Goal: Task Accomplishment & Management: Manage account settings

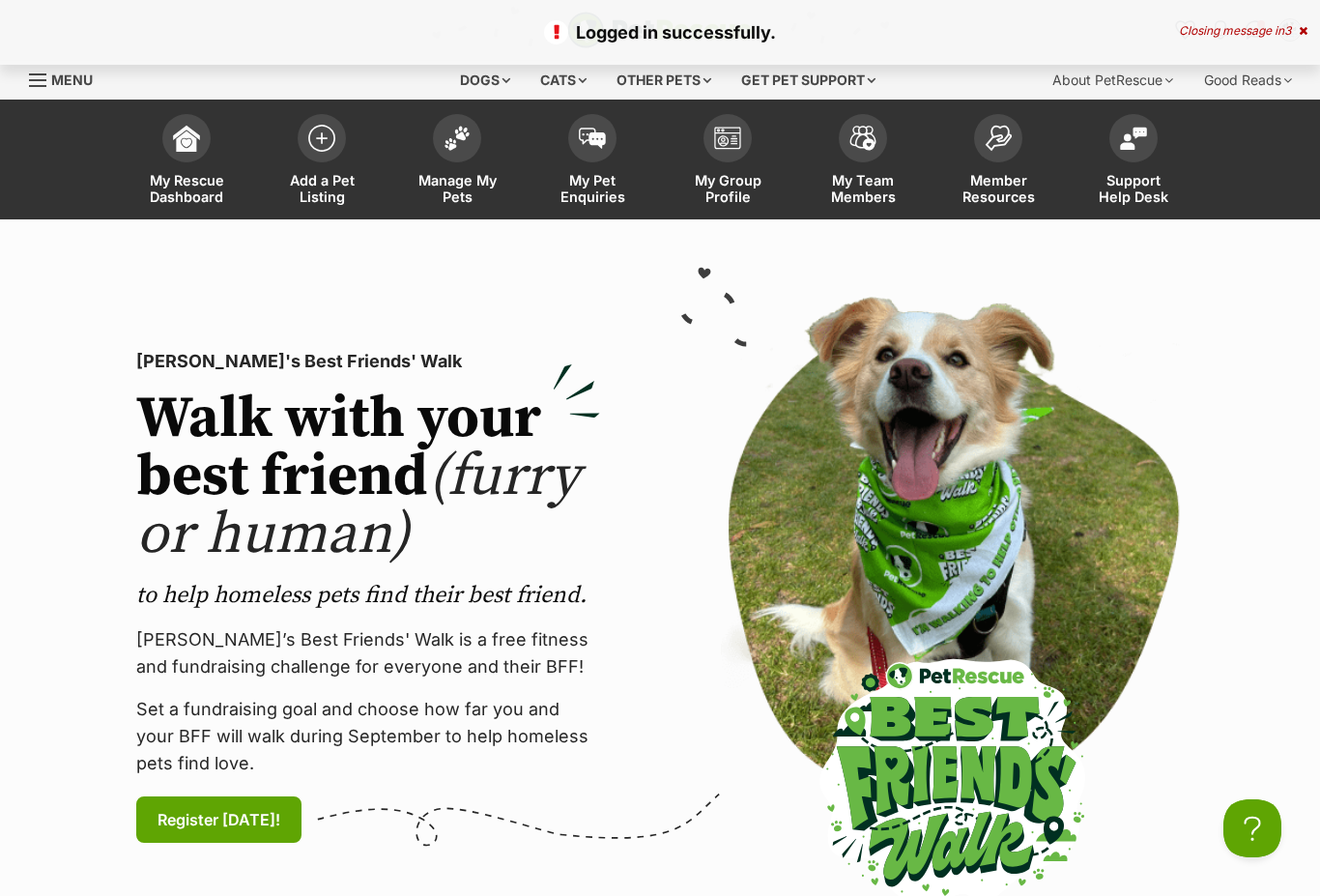
click at [480, 147] on link "Manage My Pets" at bounding box center [456, 162] width 135 height 115
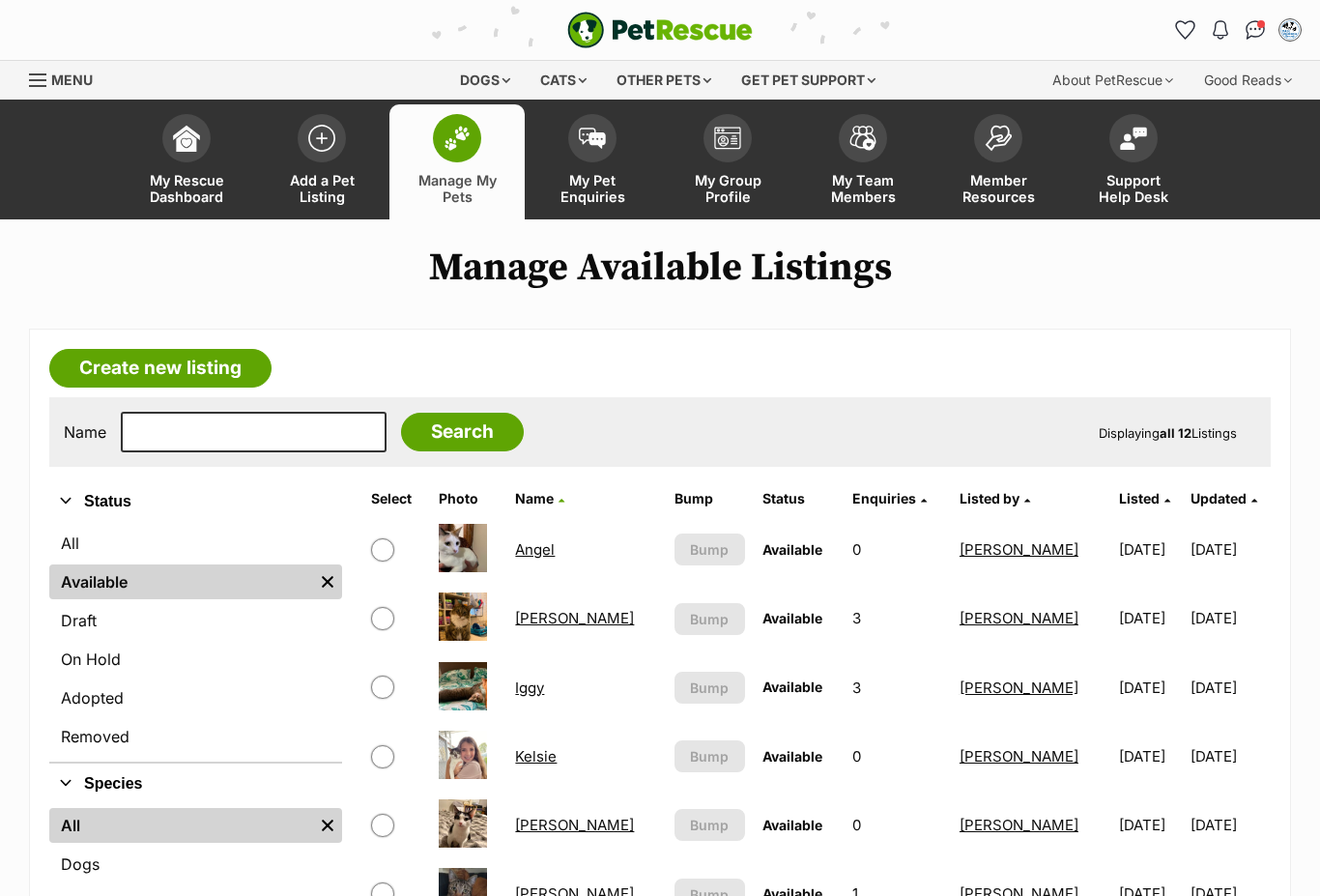
click at [38, 95] on link "Menu" at bounding box center [68, 79] width 78 height 35
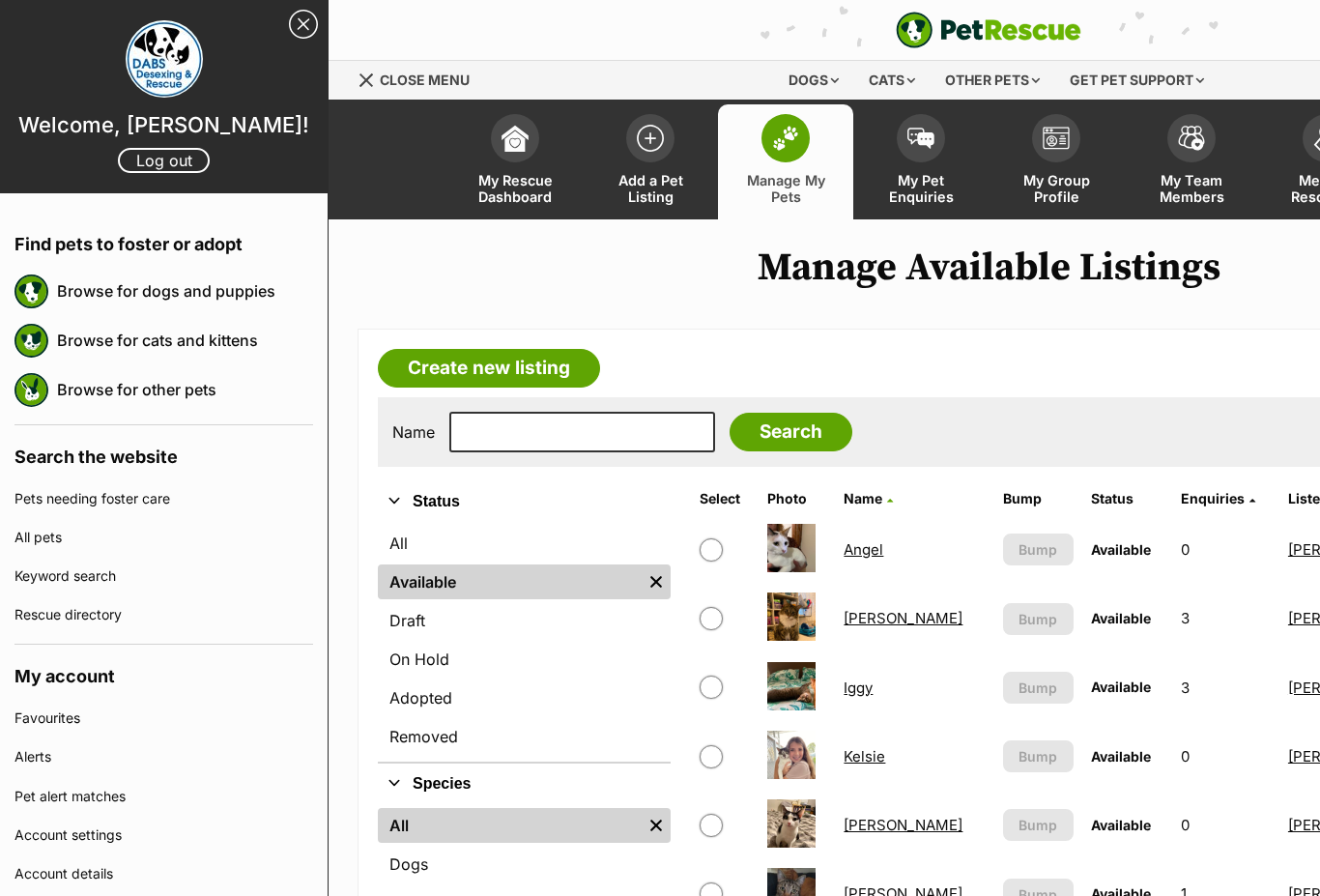
click at [143, 165] on link "Log out" at bounding box center [163, 160] width 92 height 25
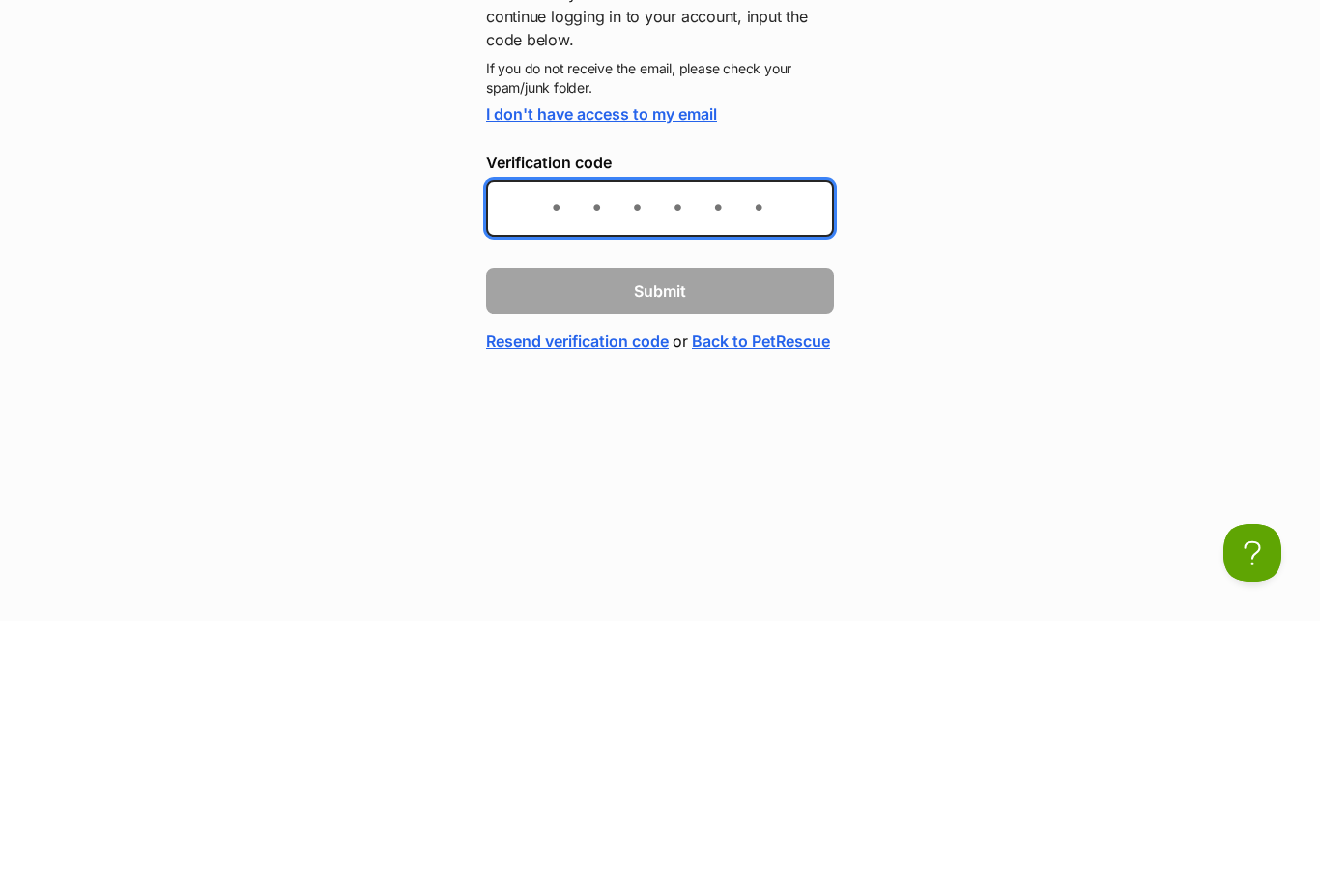
click at [695, 455] on input "Verification code" at bounding box center [660, 483] width 347 height 57
paste input "9f9c7f"
type input "9f9c7f"
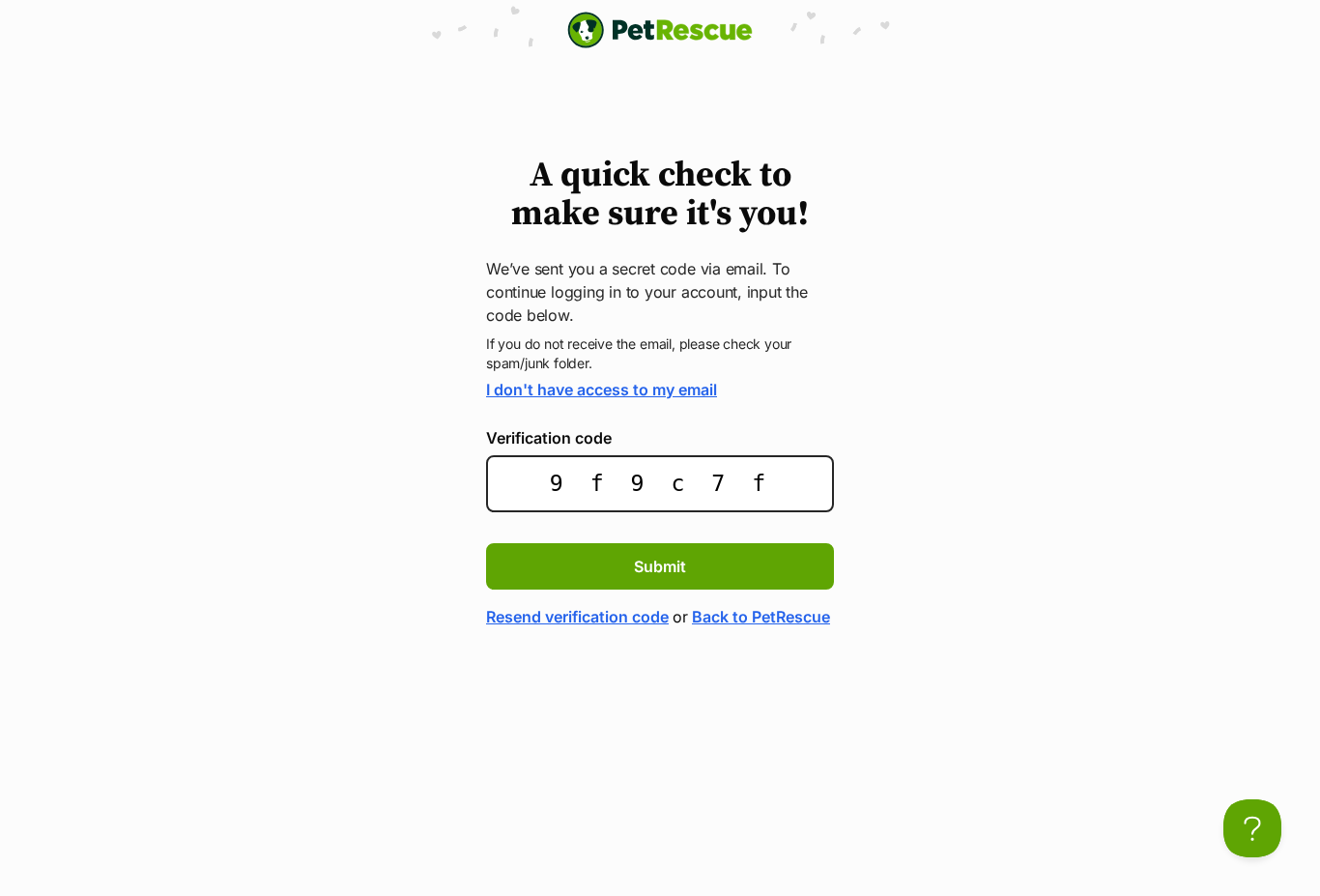
click at [690, 559] on button "Submit" at bounding box center [660, 566] width 347 height 47
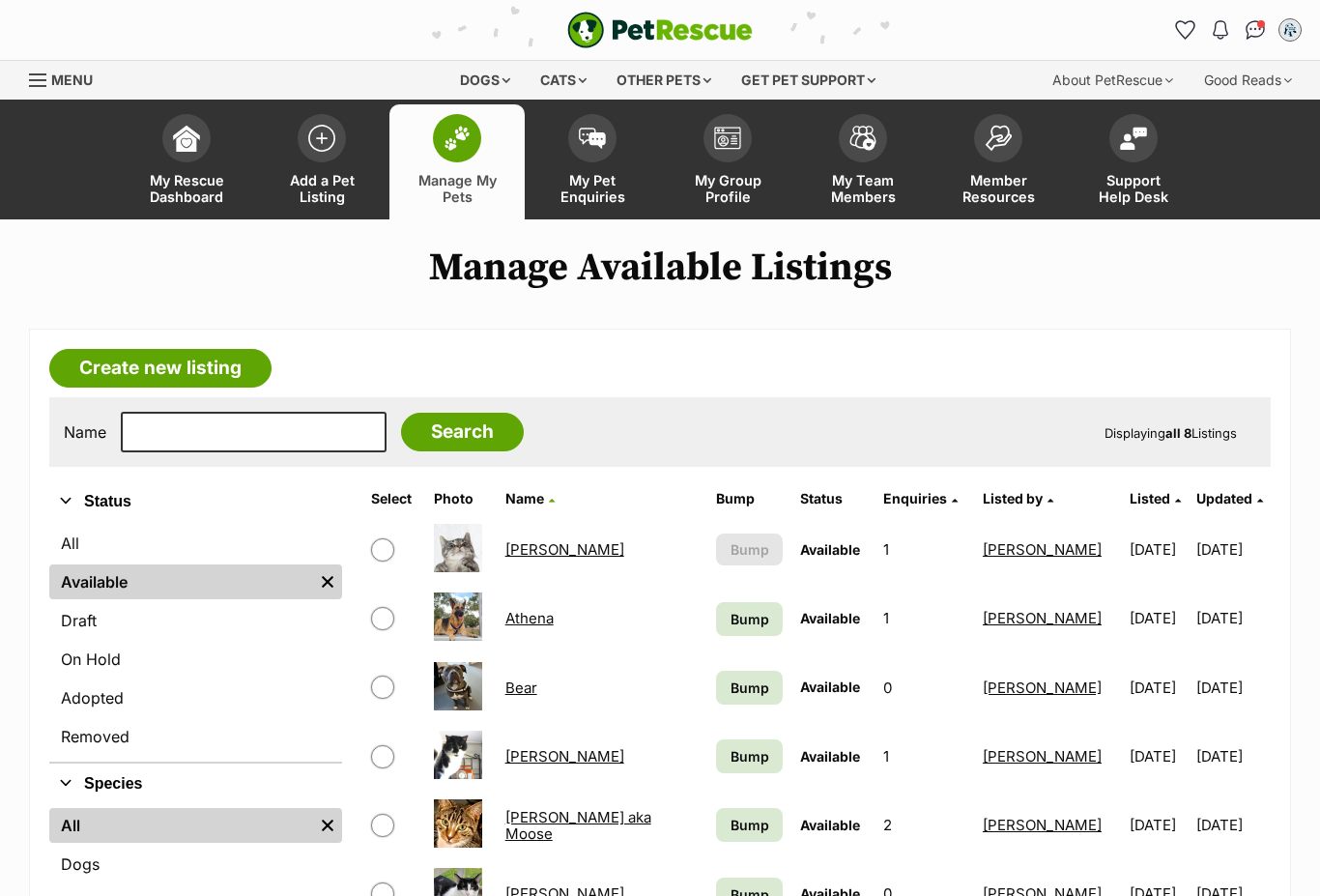
click at [458, 632] on img at bounding box center [458, 616] width 49 height 49
click at [531, 627] on link "Athena" at bounding box center [530, 617] width 49 height 18
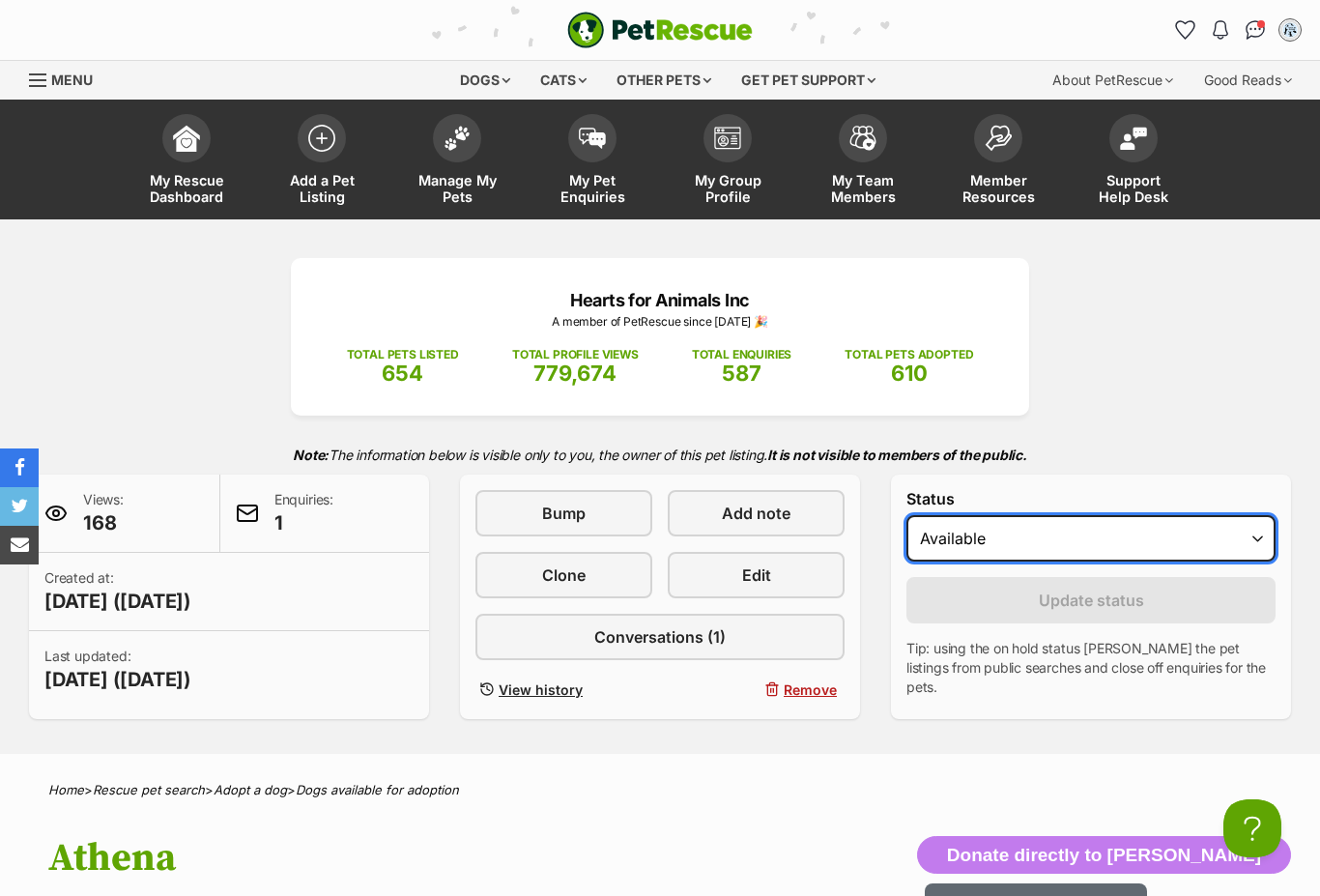
click at [1262, 529] on select "Draft - not available as listing has enquires Available On hold Adopted" at bounding box center [1091, 539] width 369 height 47
click at [1264, 548] on select "Draft - not available as listing has enquires Available On hold Adopted" at bounding box center [1091, 539] width 369 height 47
select select "on_hold"
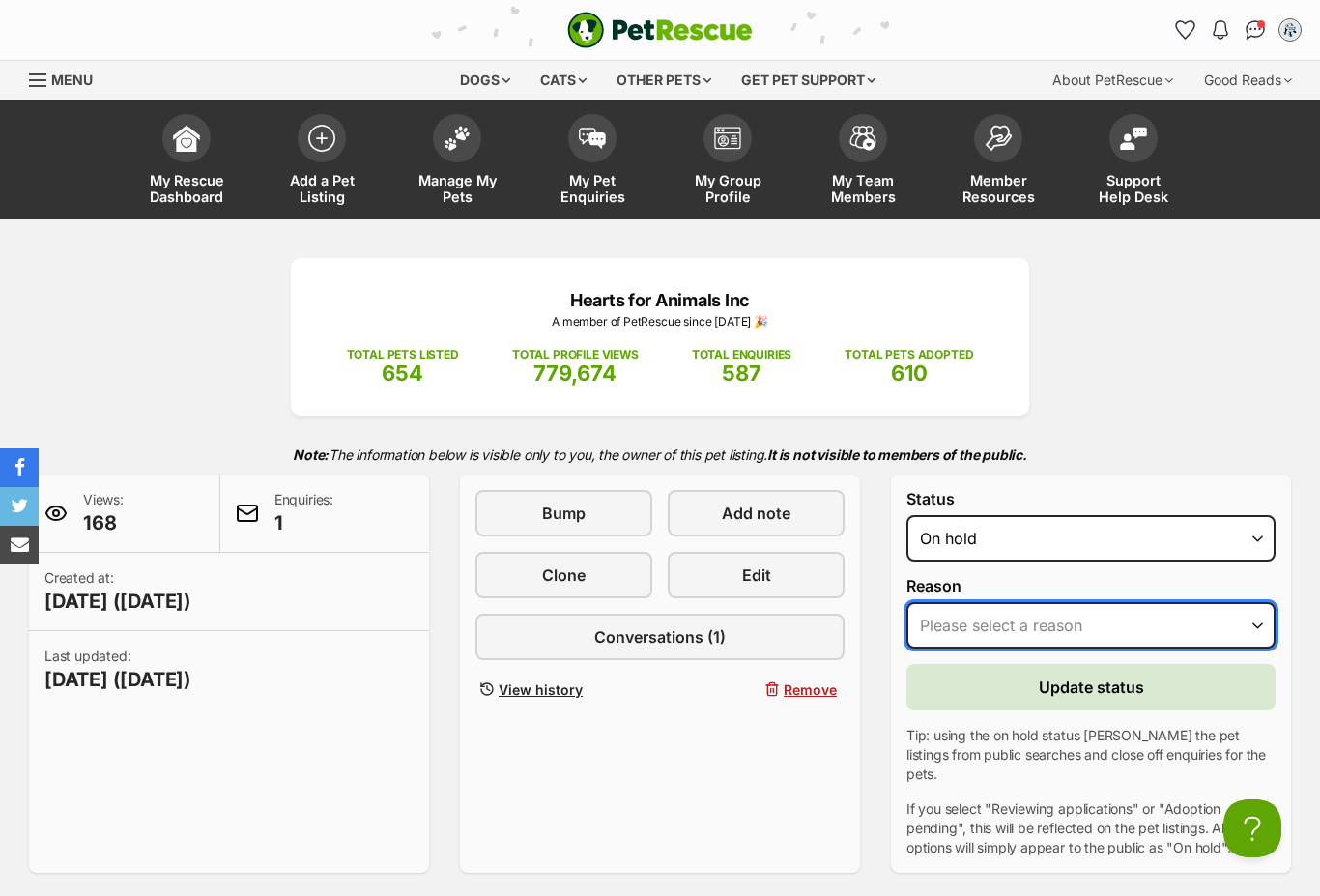
click at [1259, 625] on select "Please select a reason Medical reasons Reviewing applications Adoption pending …" at bounding box center [1091, 625] width 369 height 47
select select "adoption_pending"
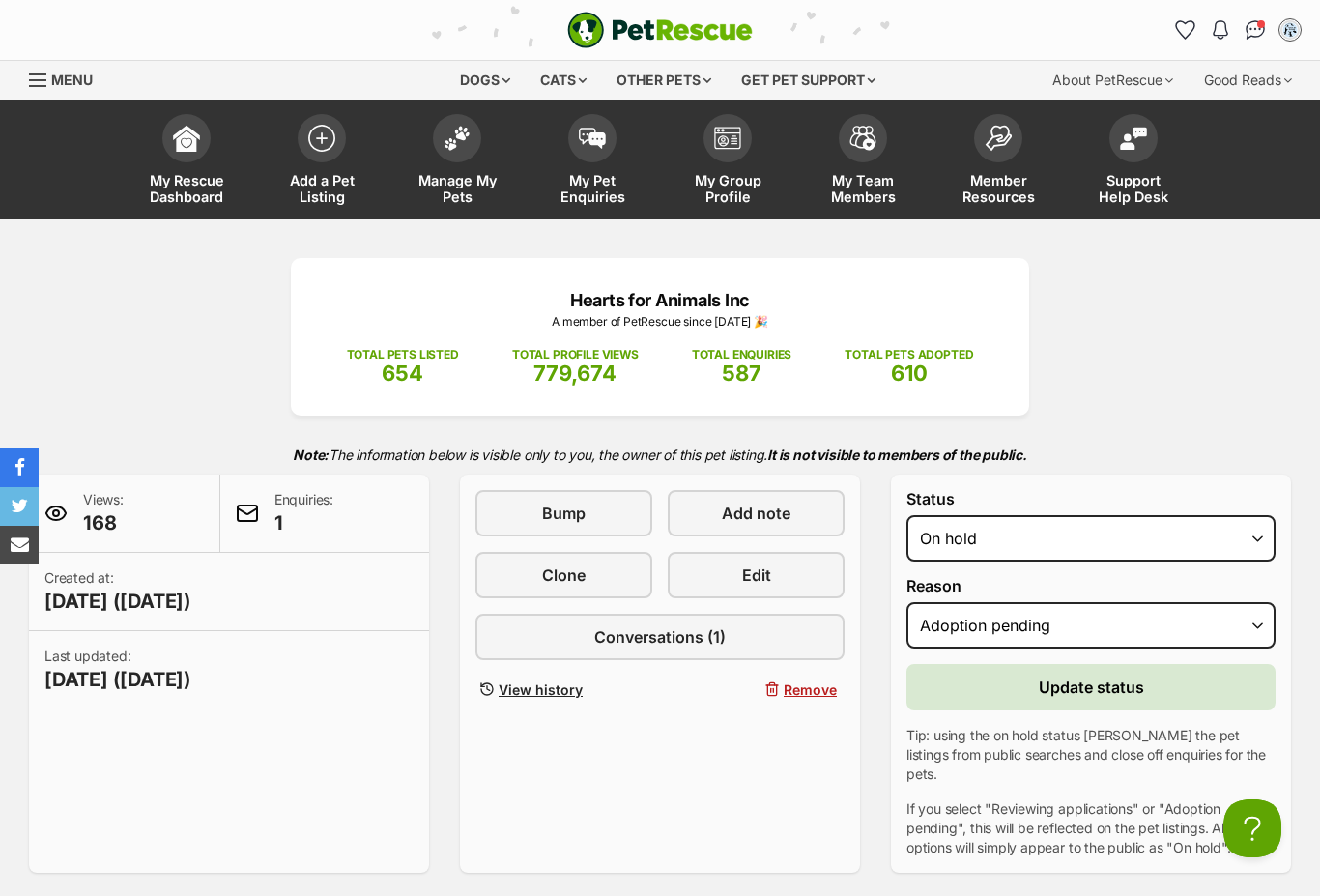
click at [1094, 689] on span "Update status" at bounding box center [1091, 687] width 106 height 23
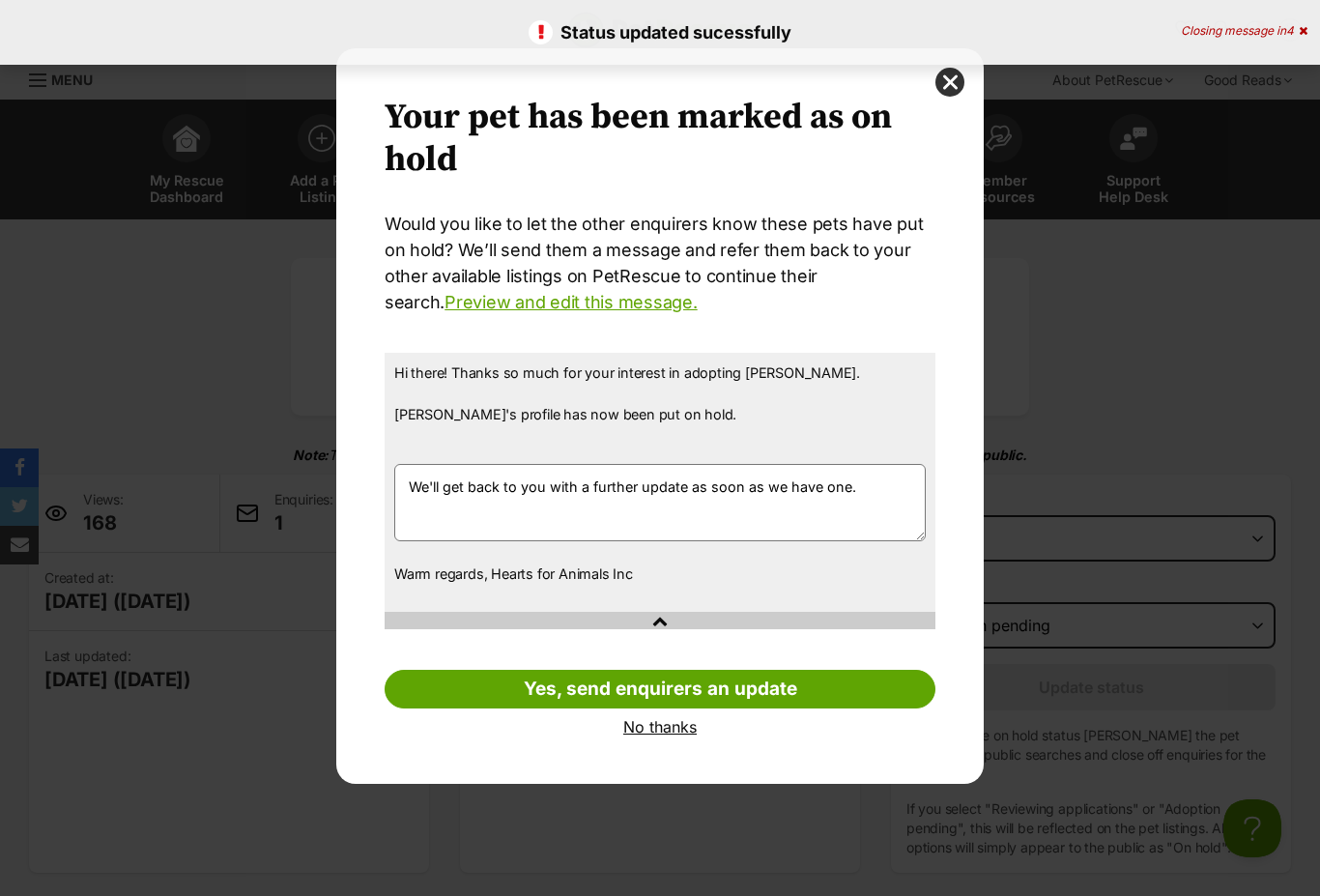
click at [636, 731] on link "No thanks" at bounding box center [659, 727] width 550 height 17
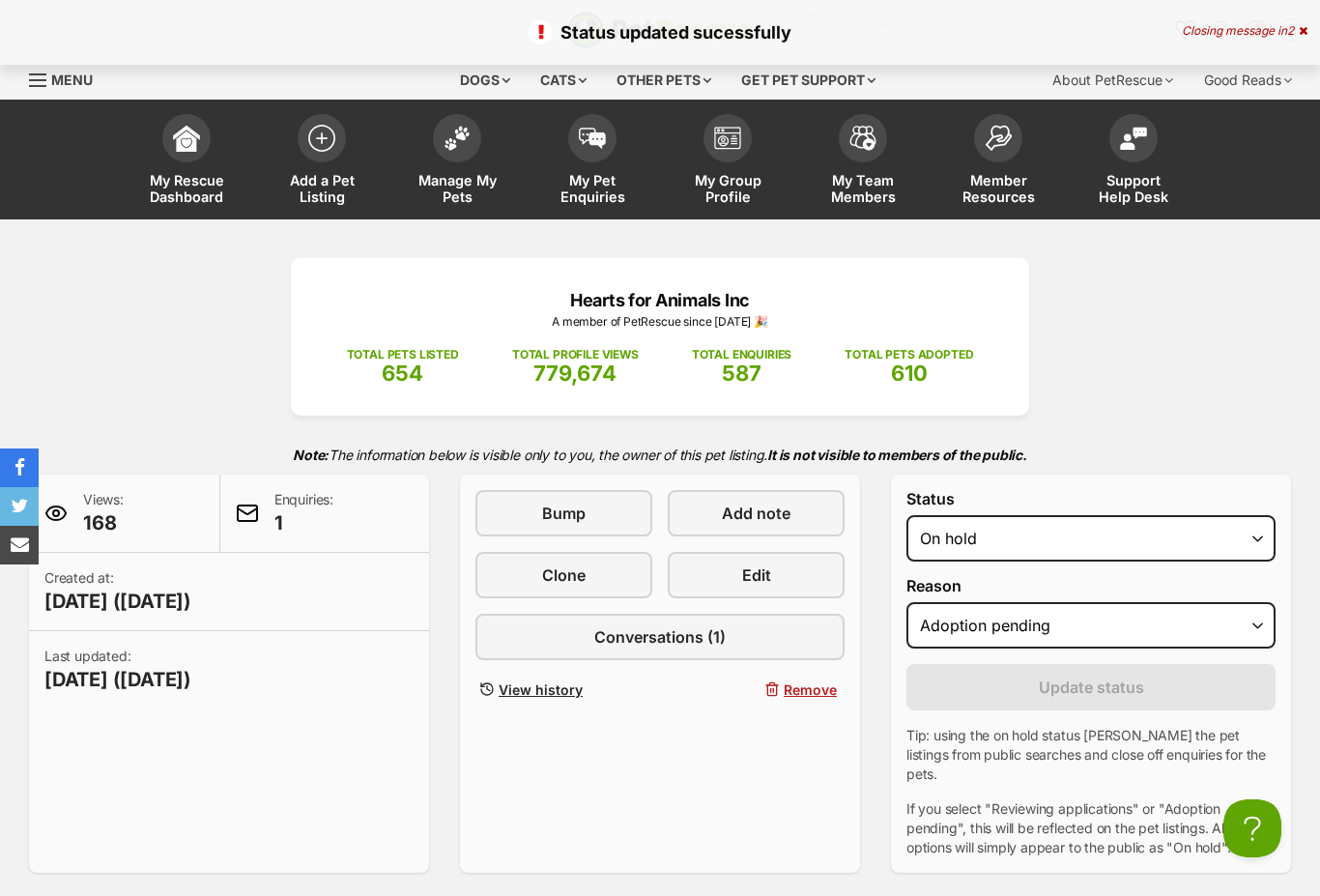
click at [465, 172] on span "Manage My Pets" at bounding box center [457, 188] width 87 height 33
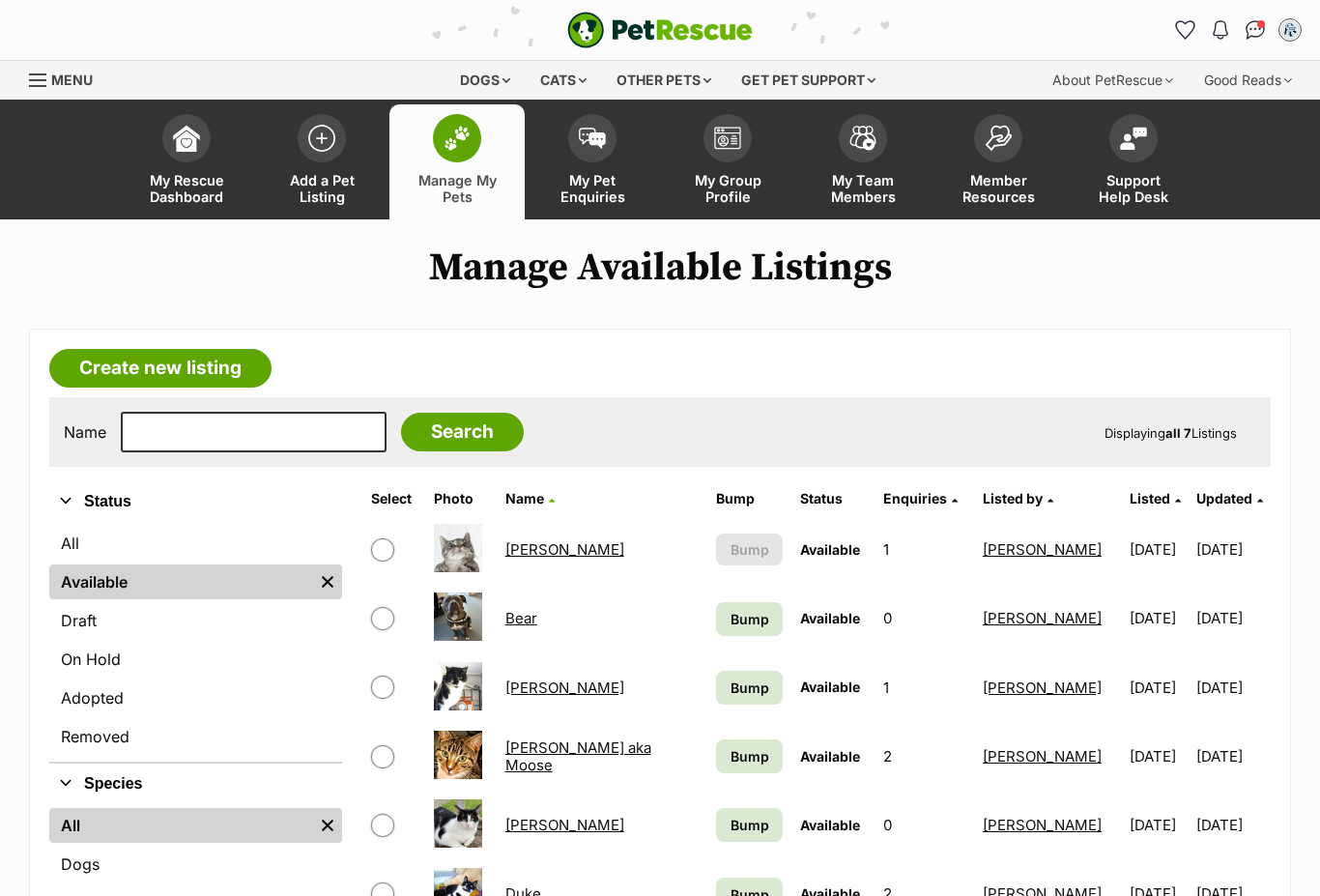
click at [731, 628] on span "Bump" at bounding box center [750, 618] width 39 height 20
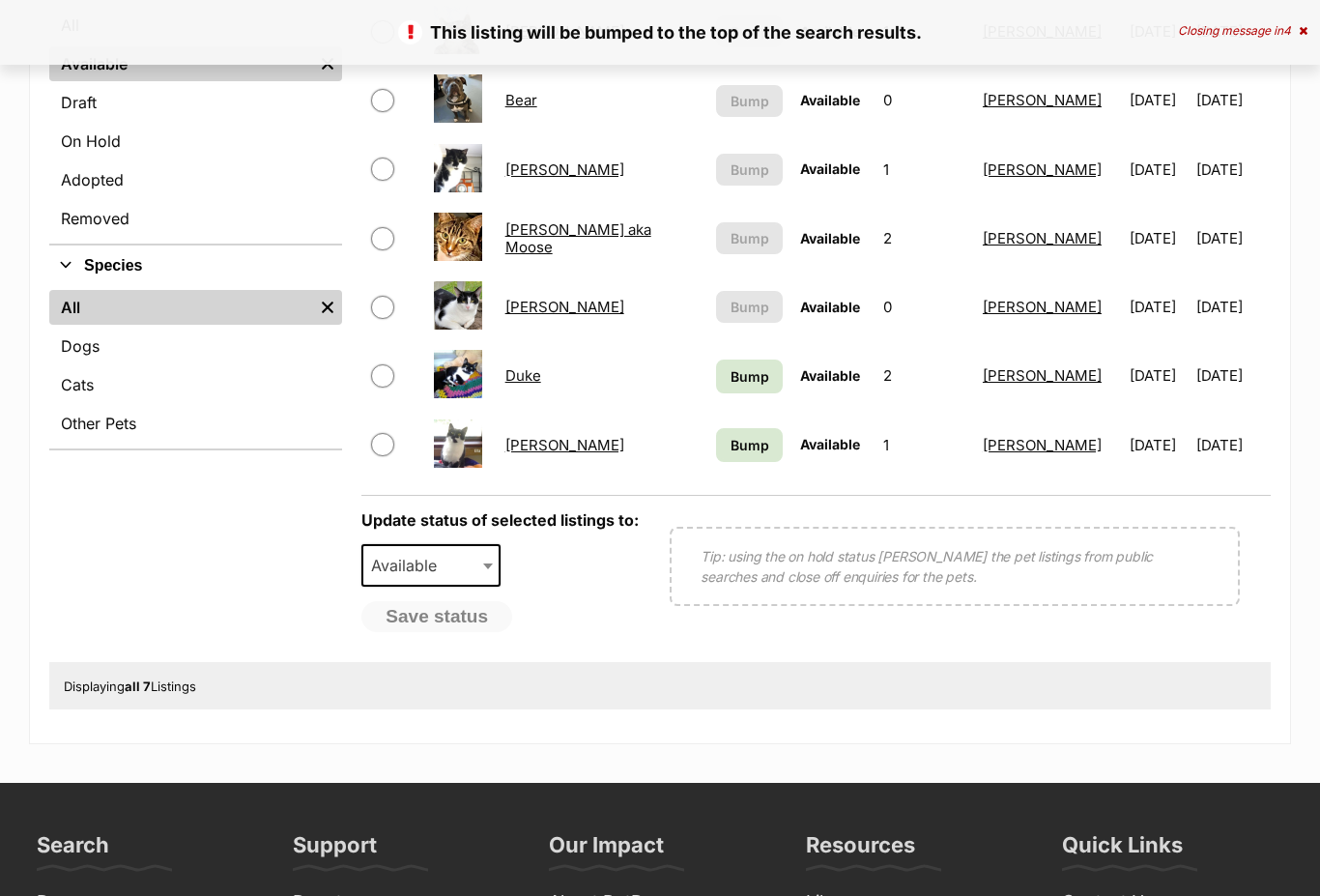
scroll to position [704, 0]
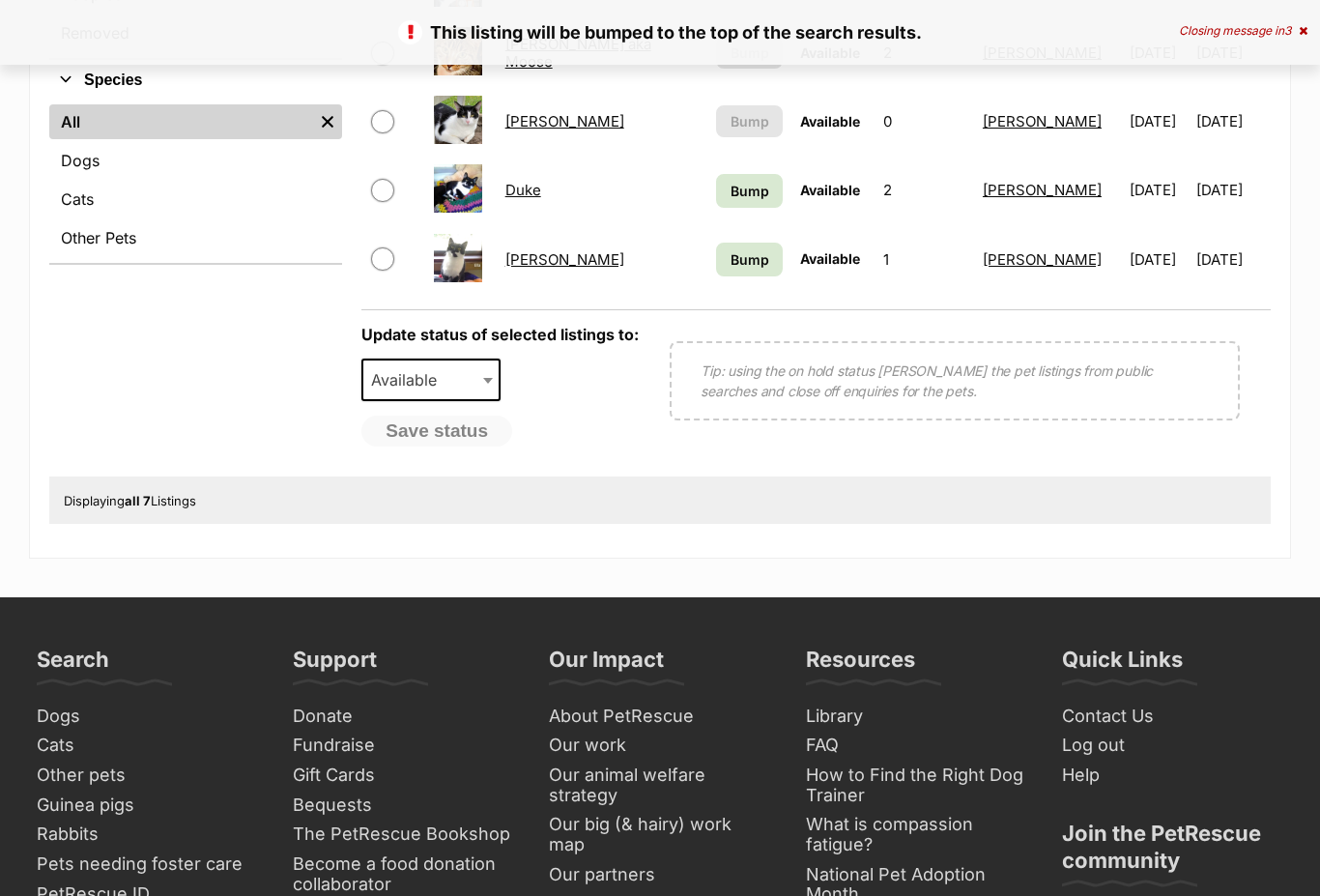
click at [731, 257] on span "Bump" at bounding box center [750, 259] width 39 height 20
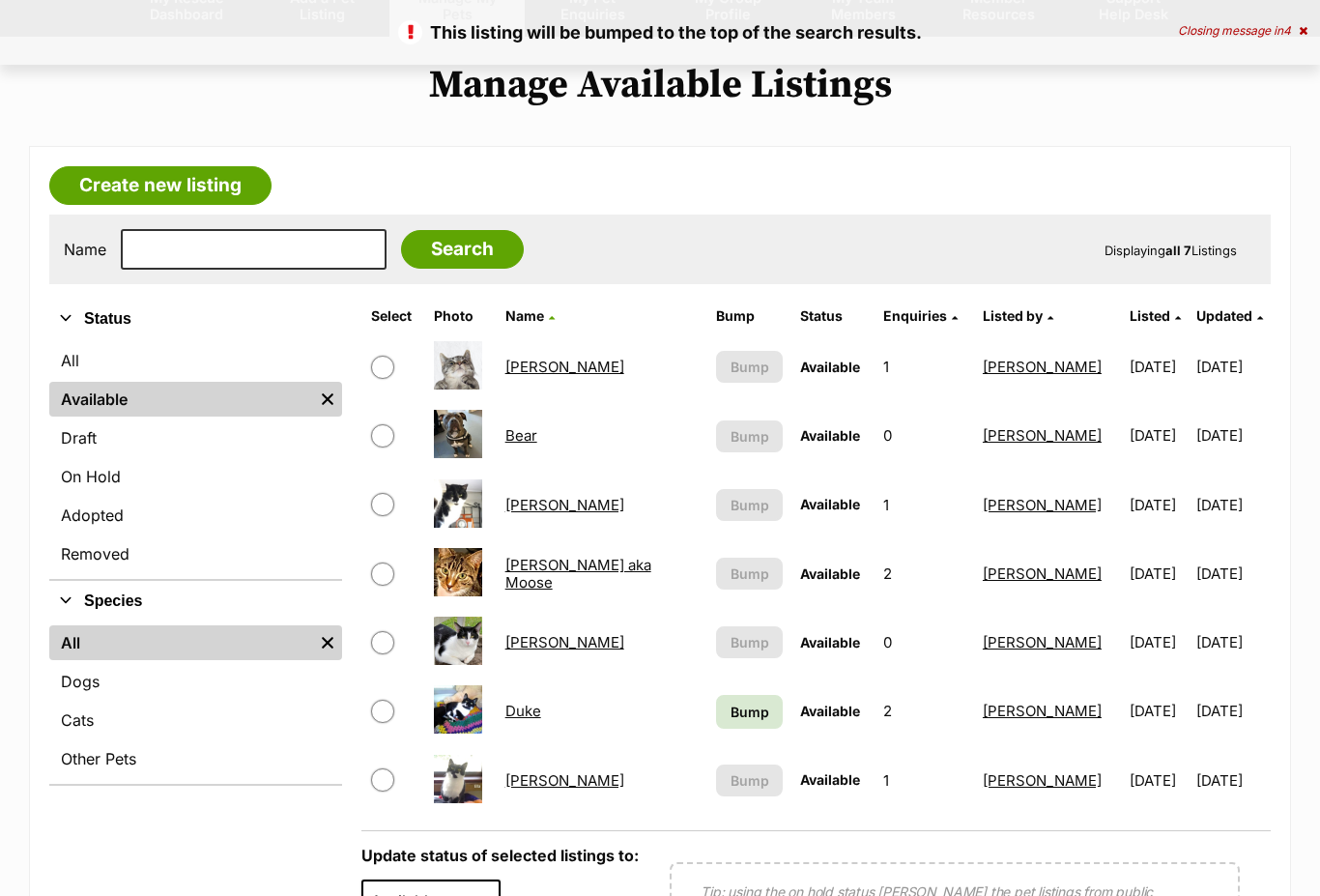
scroll to position [325, 0]
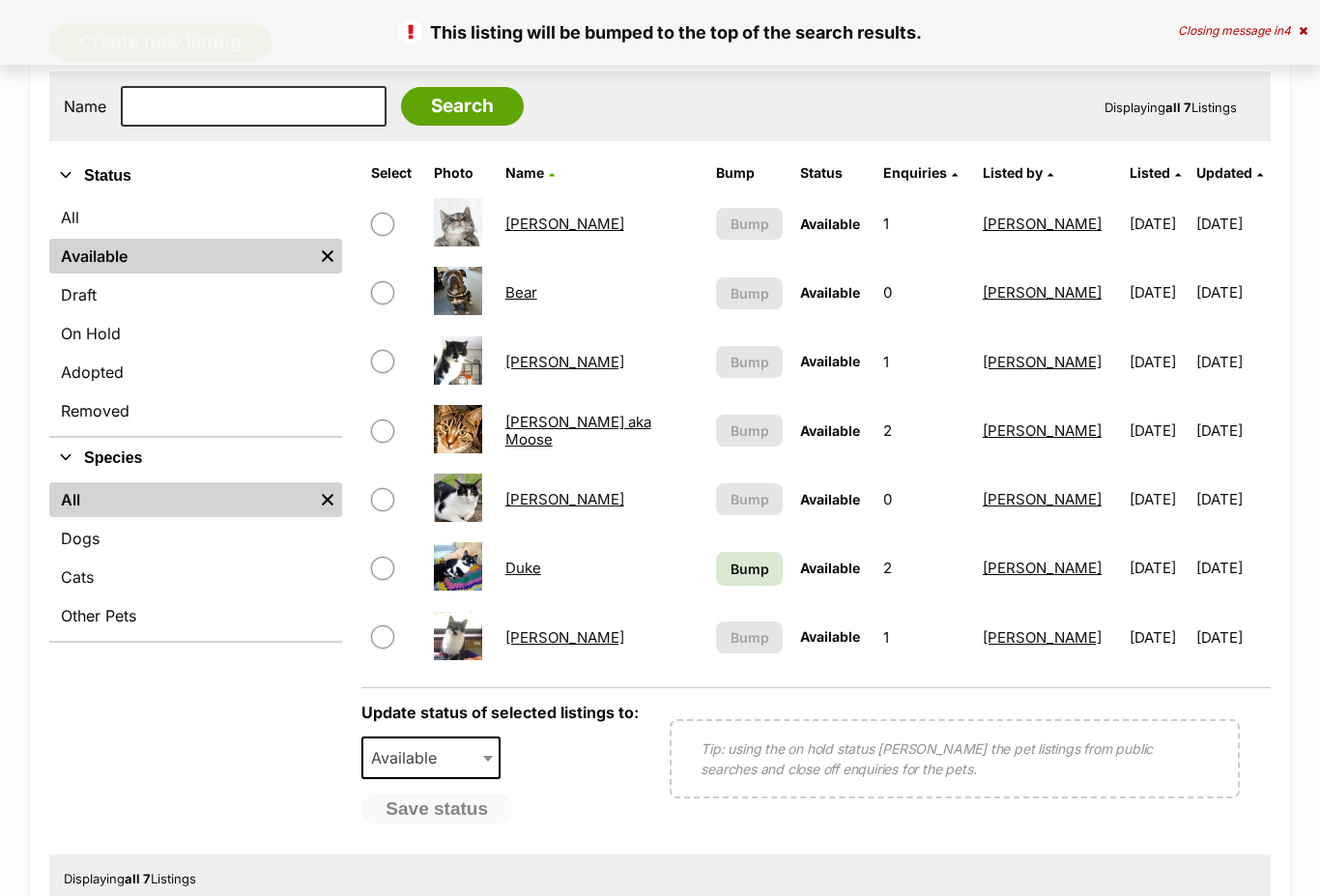
click at [731, 565] on span "Bump" at bounding box center [750, 569] width 39 height 20
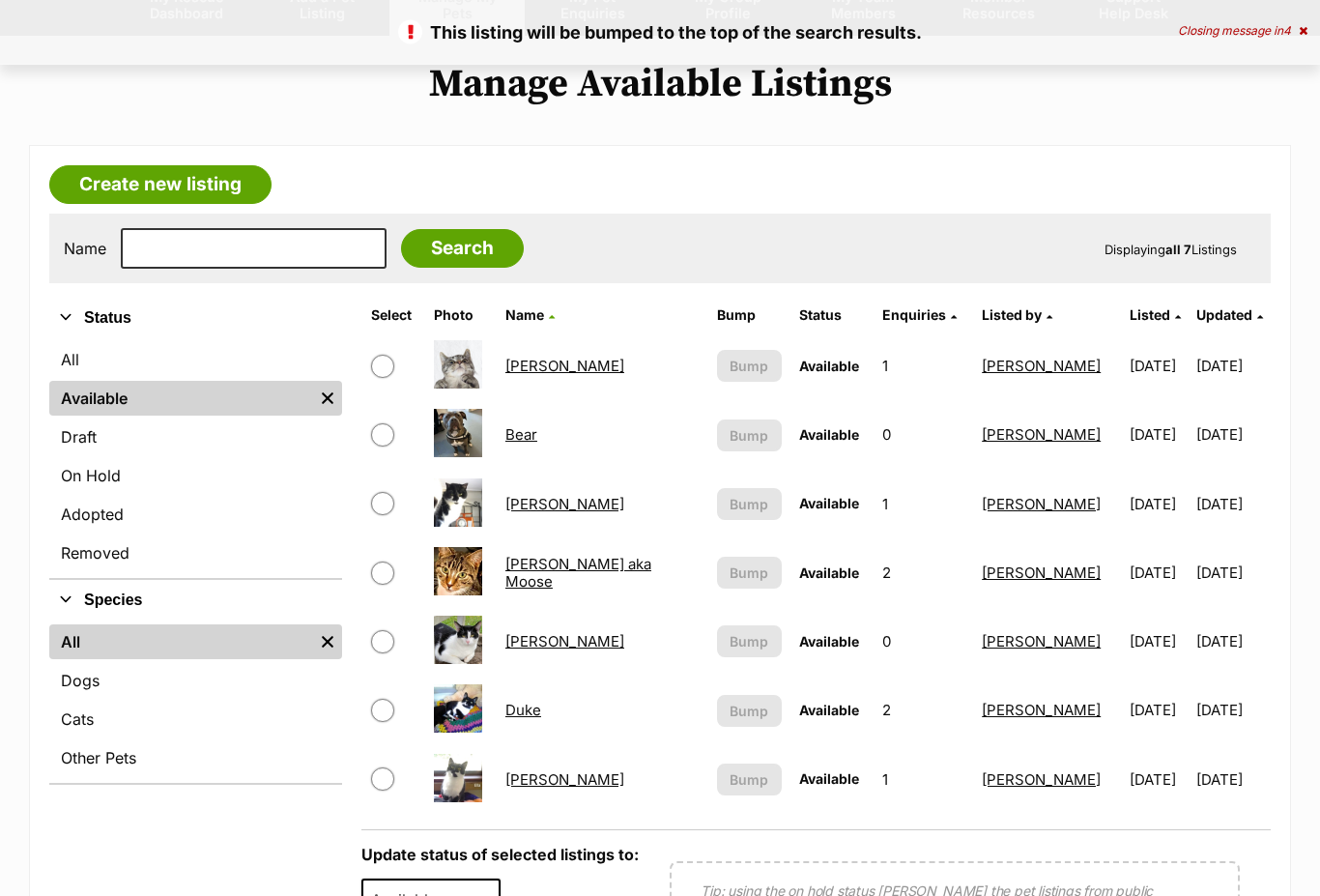
scroll to position [182, 0]
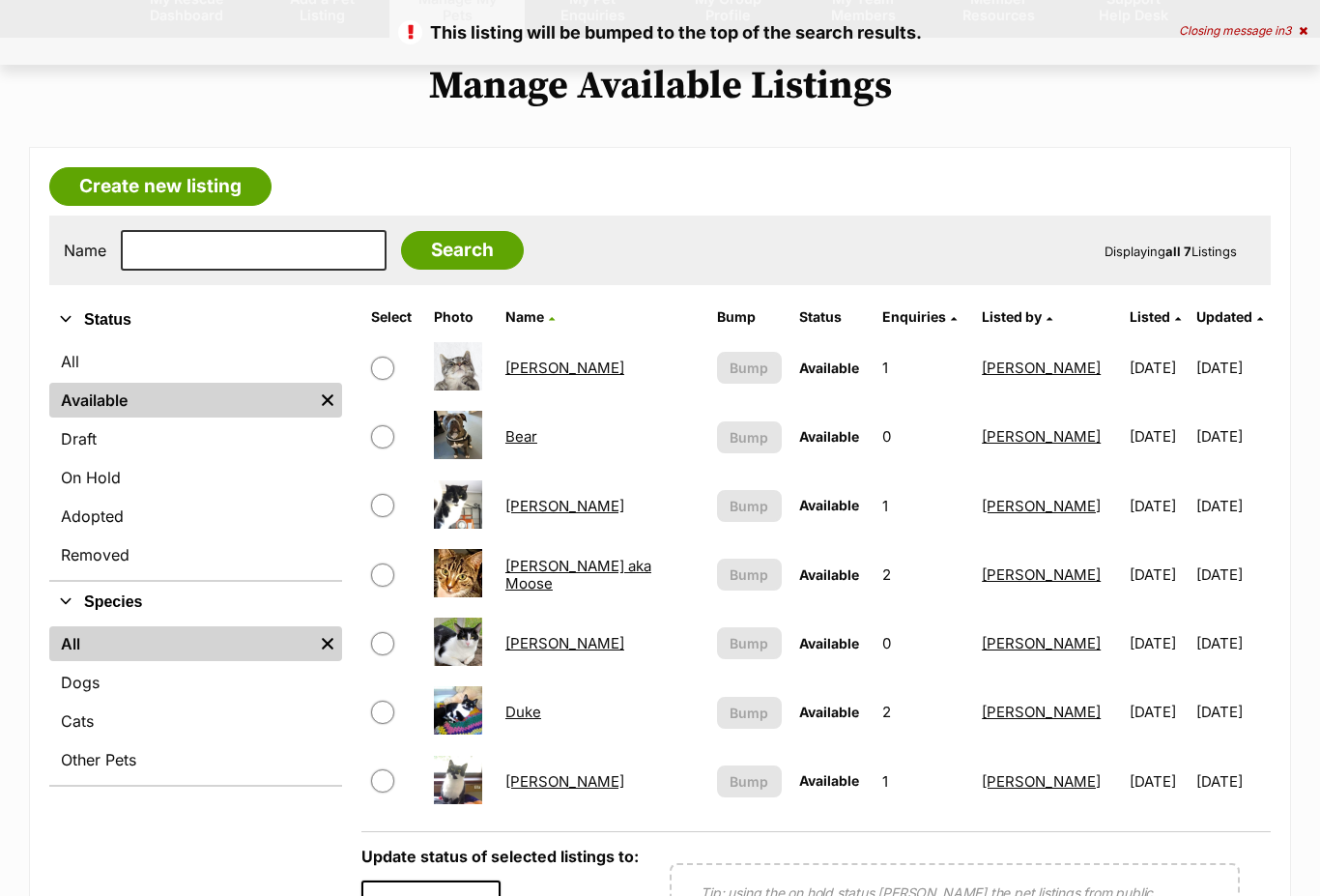
click at [609, 582] on link "Bobby aka Moose" at bounding box center [578, 574] width 146 height 35
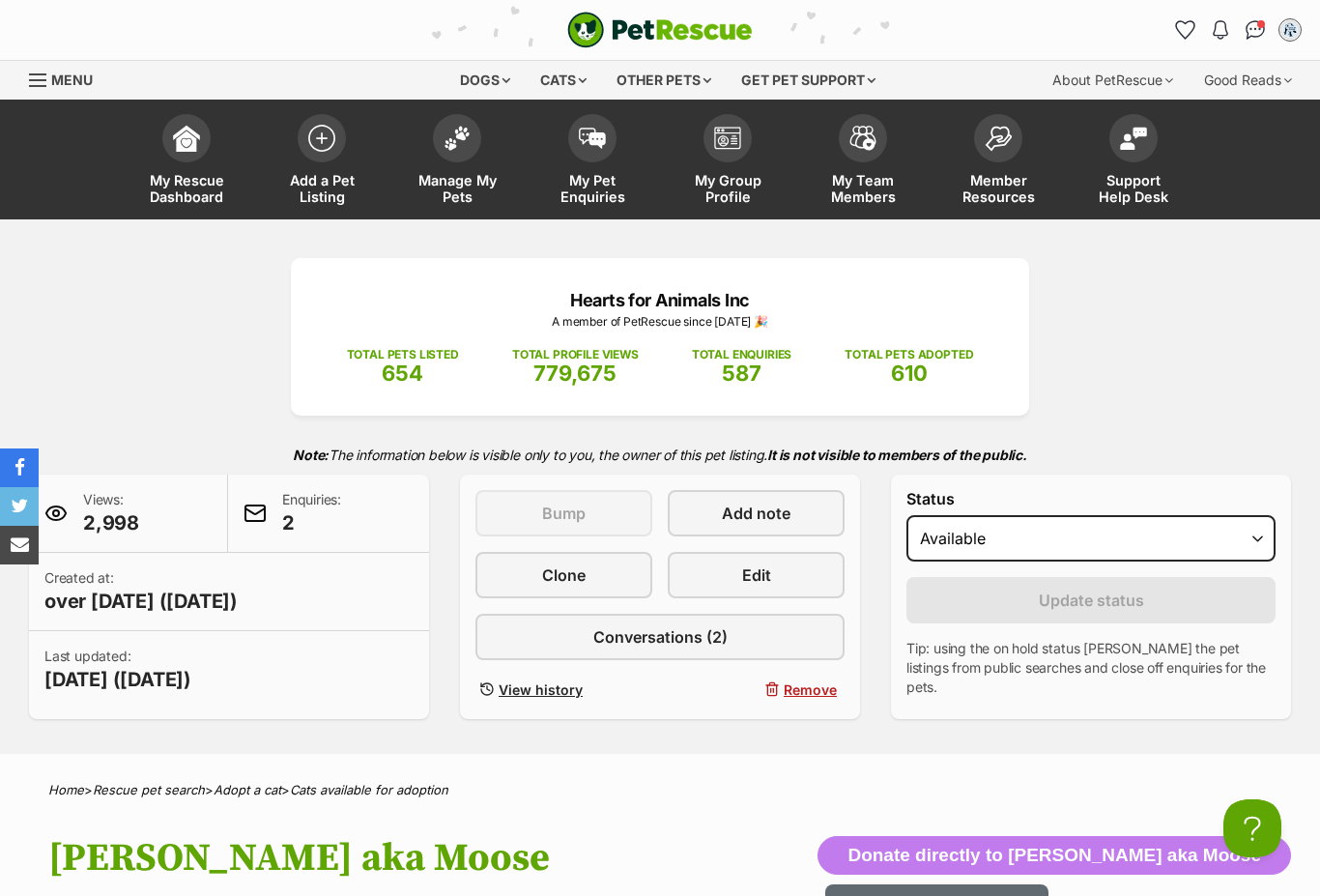
click at [34, 95] on link "Menu" at bounding box center [68, 79] width 78 height 35
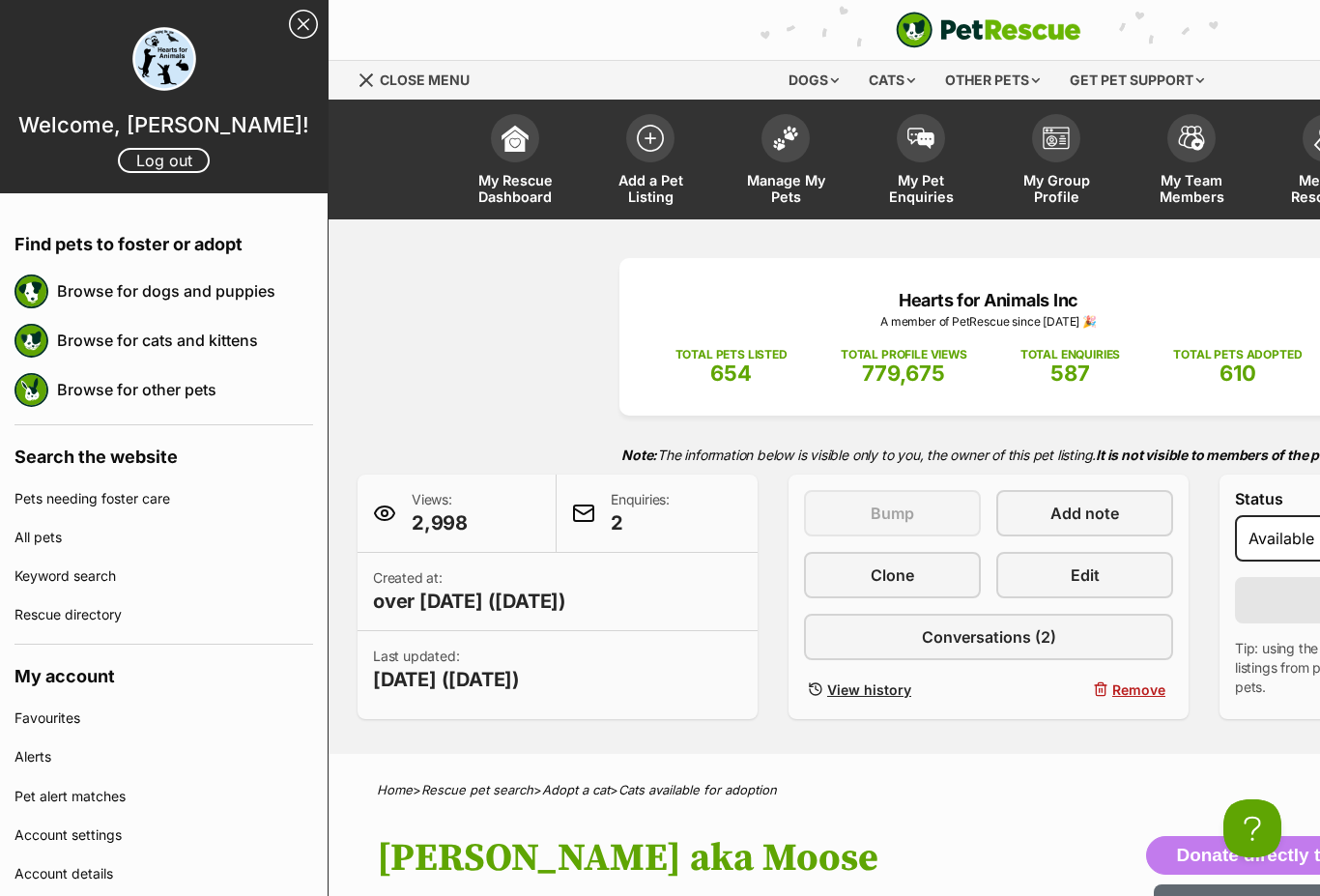
click at [1046, 239] on div "Hearts for Animals Inc A member of PetRescue since 2012 🎉 TOTAL PETS LISTED 654…" at bounding box center [988, 486] width 1320 height 535
click at [792, 144] on img at bounding box center [785, 138] width 27 height 25
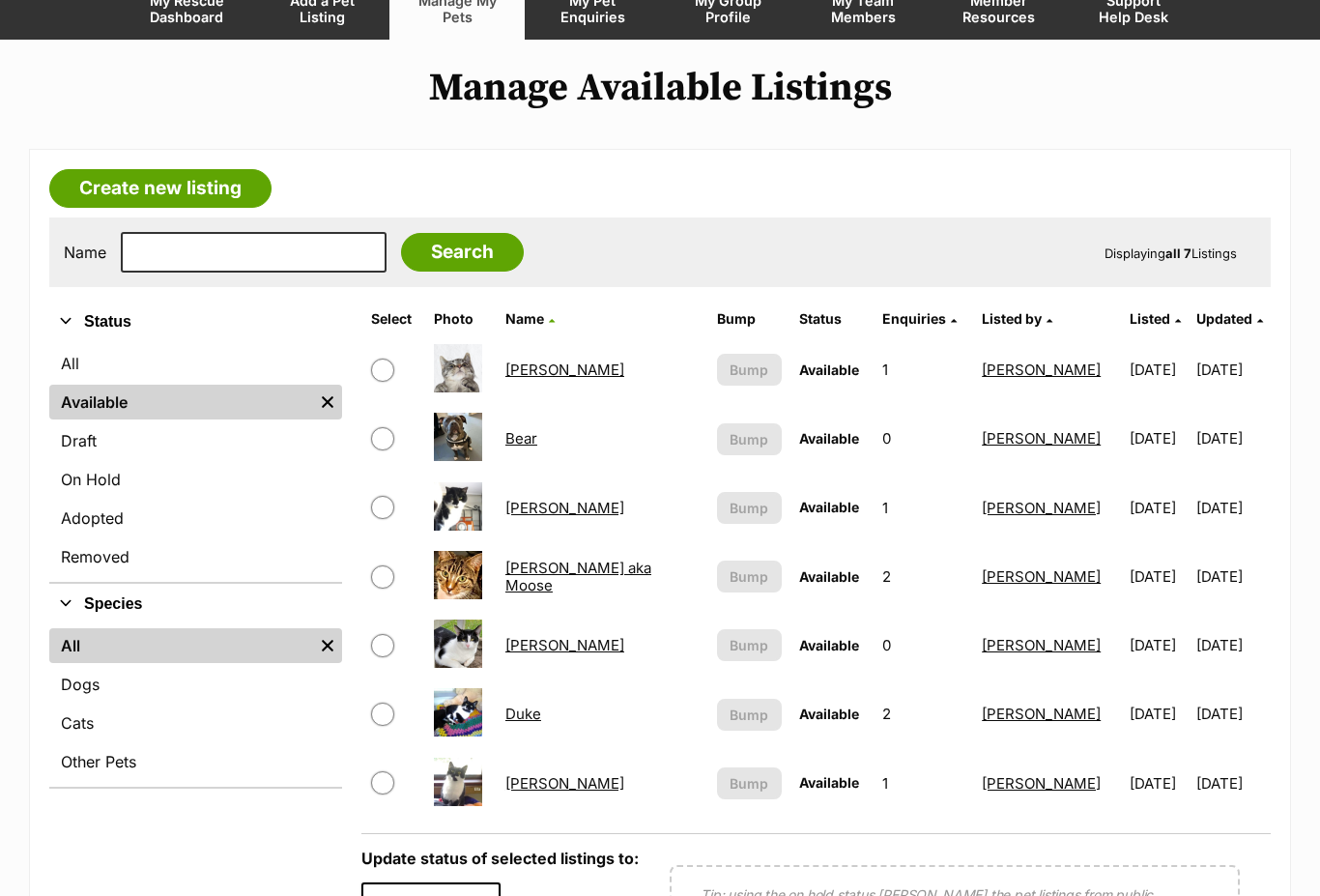
scroll to position [193, 0]
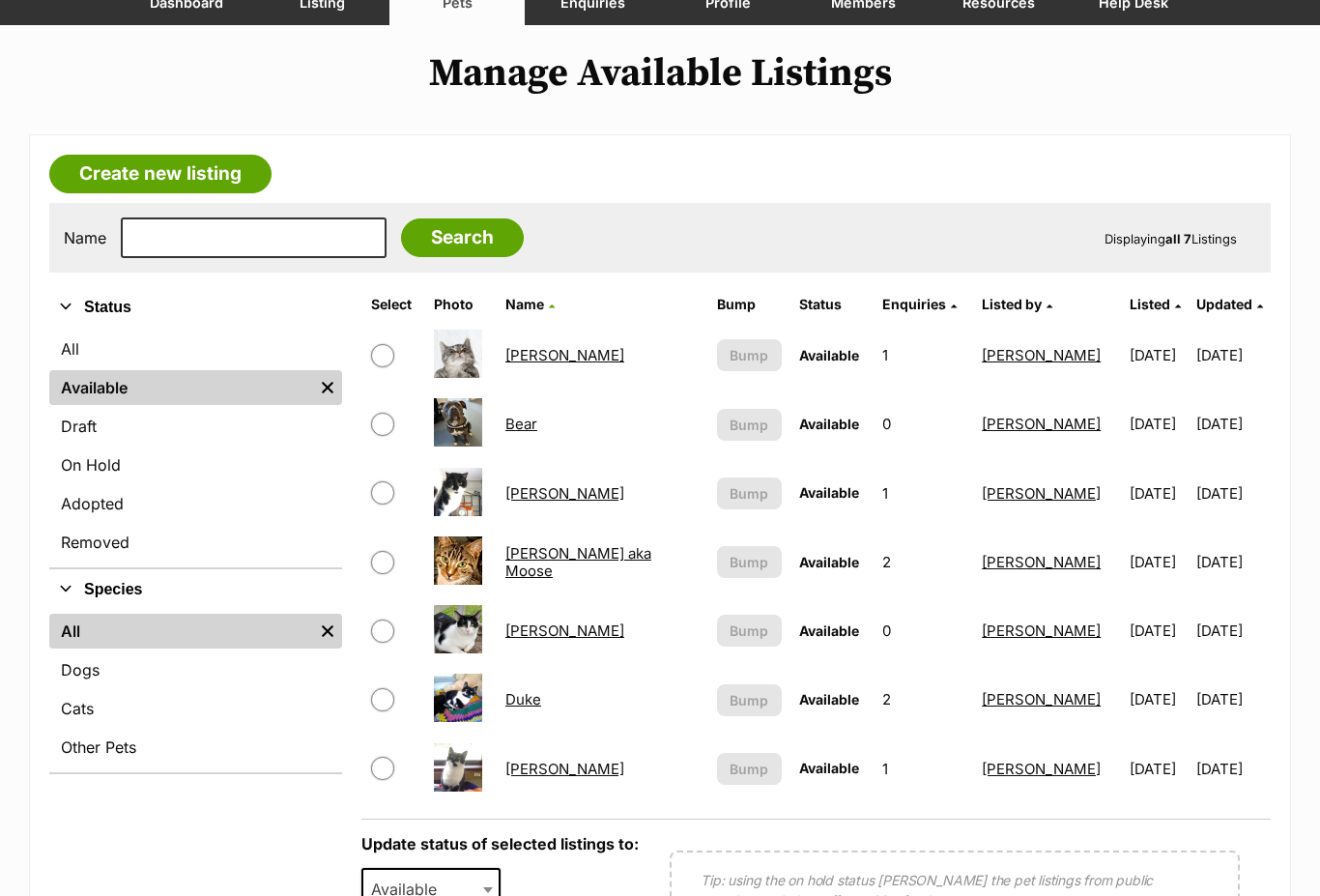
click at [539, 637] on link "[PERSON_NAME]" at bounding box center [565, 631] width 118 height 18
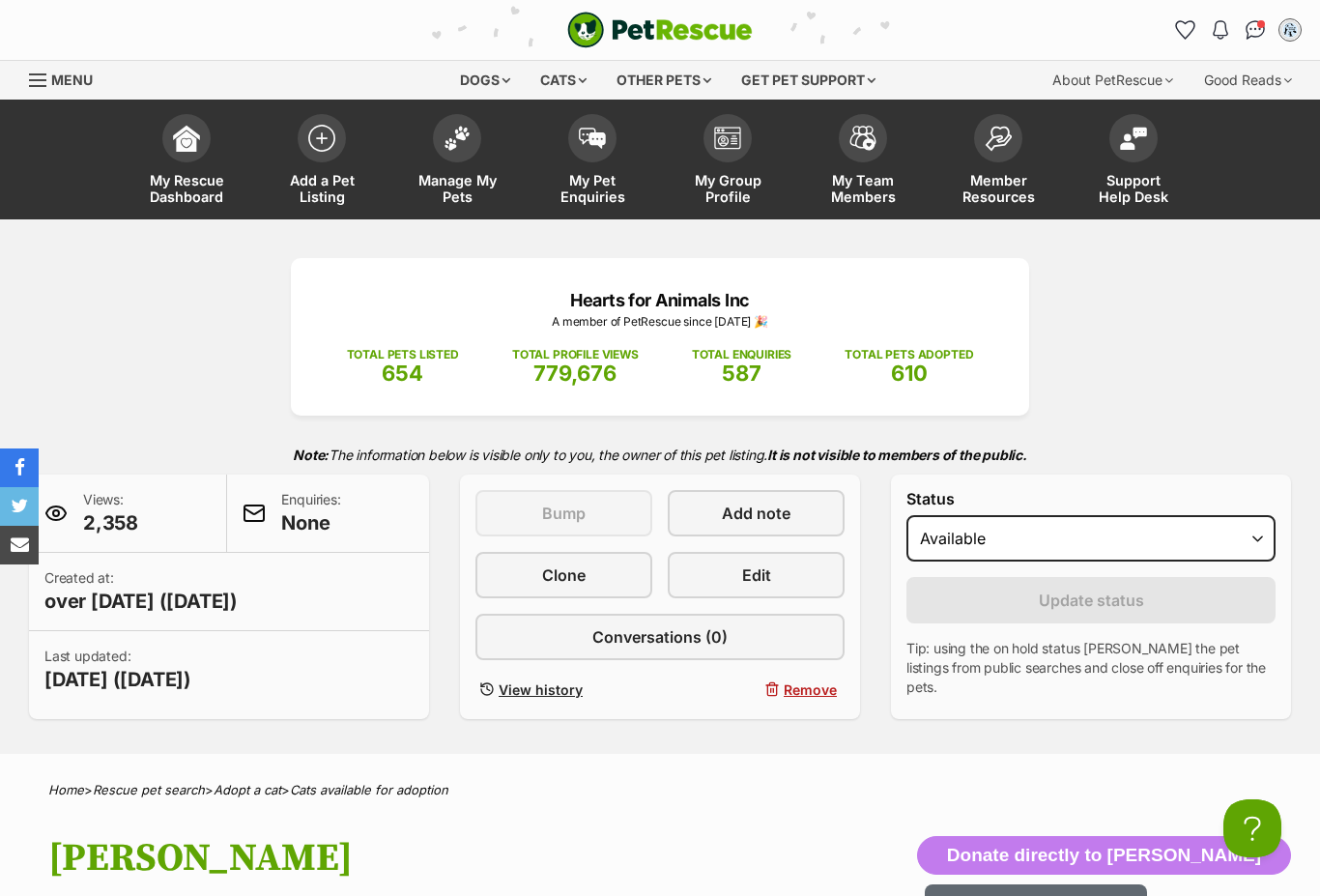
click at [39, 84] on div "Menu" at bounding box center [39, 81] width 19 height 16
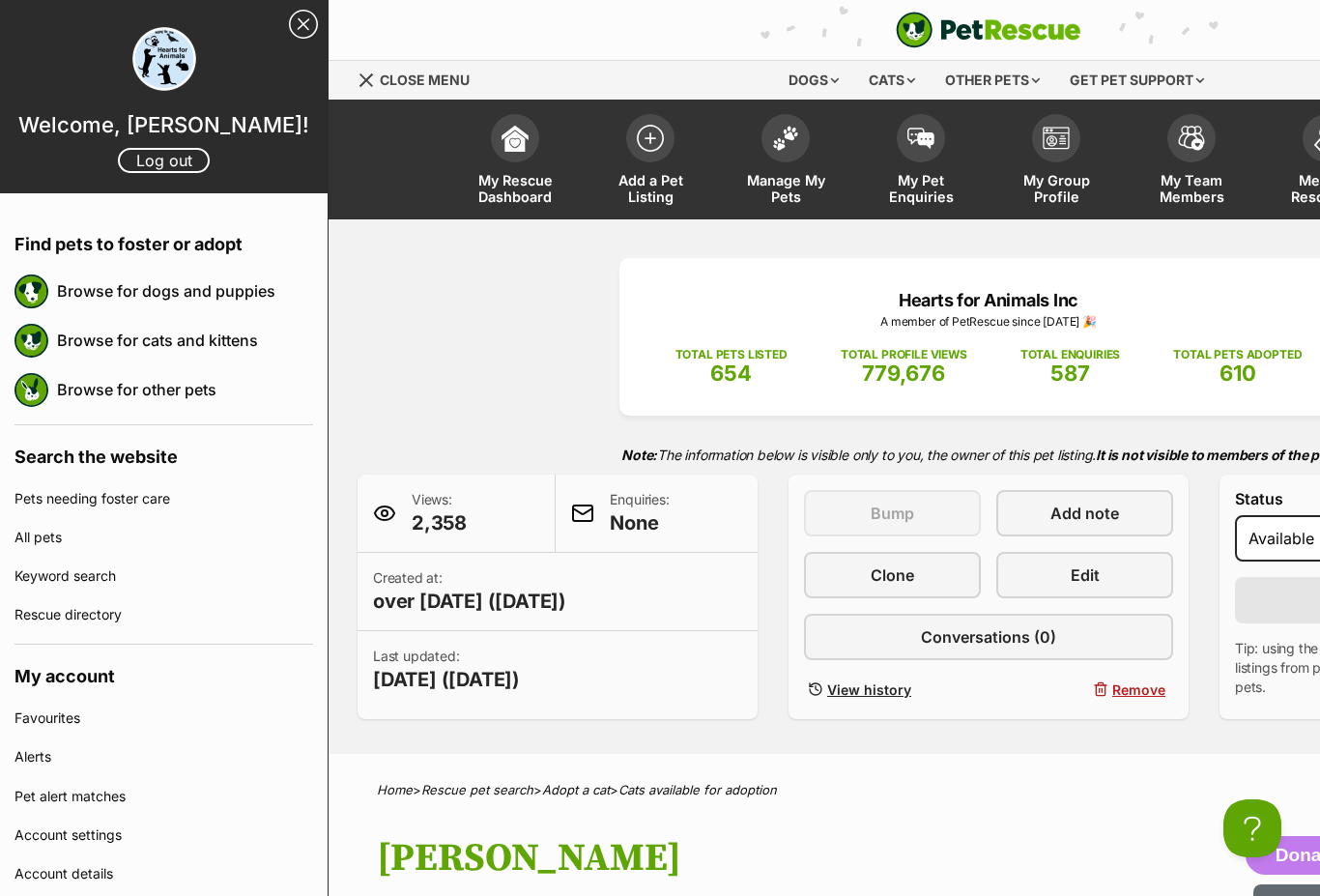
click at [182, 155] on link "Log out" at bounding box center [163, 160] width 92 height 25
